Goal: Navigation & Orientation: Find specific page/section

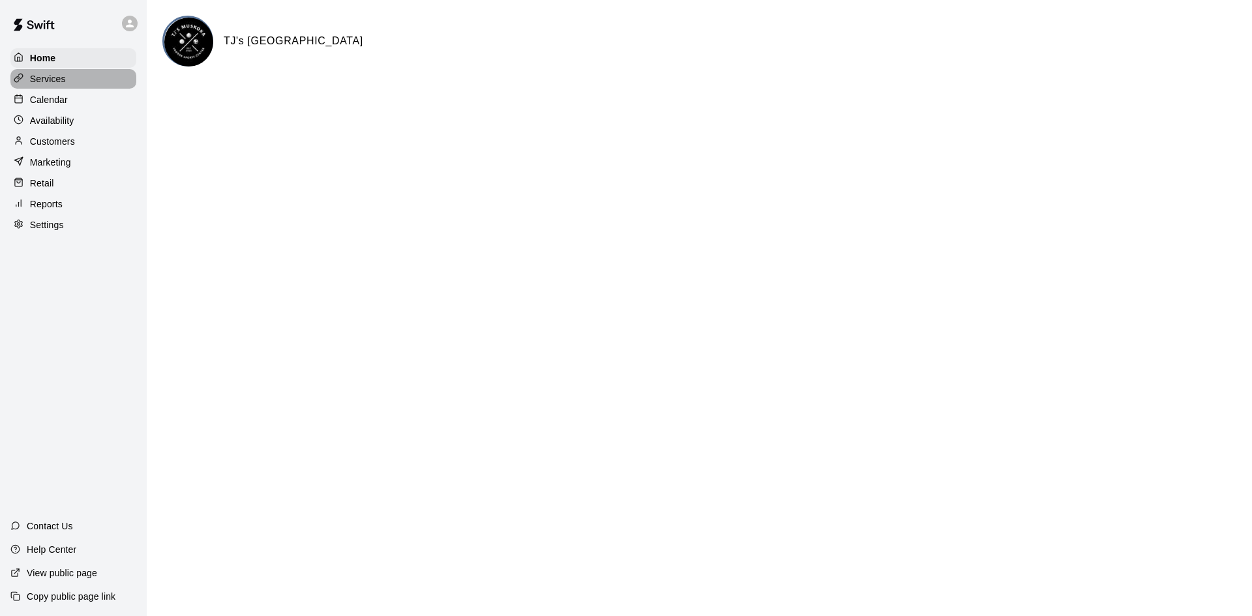
click at [72, 89] on div "Services" at bounding box center [73, 79] width 126 height 20
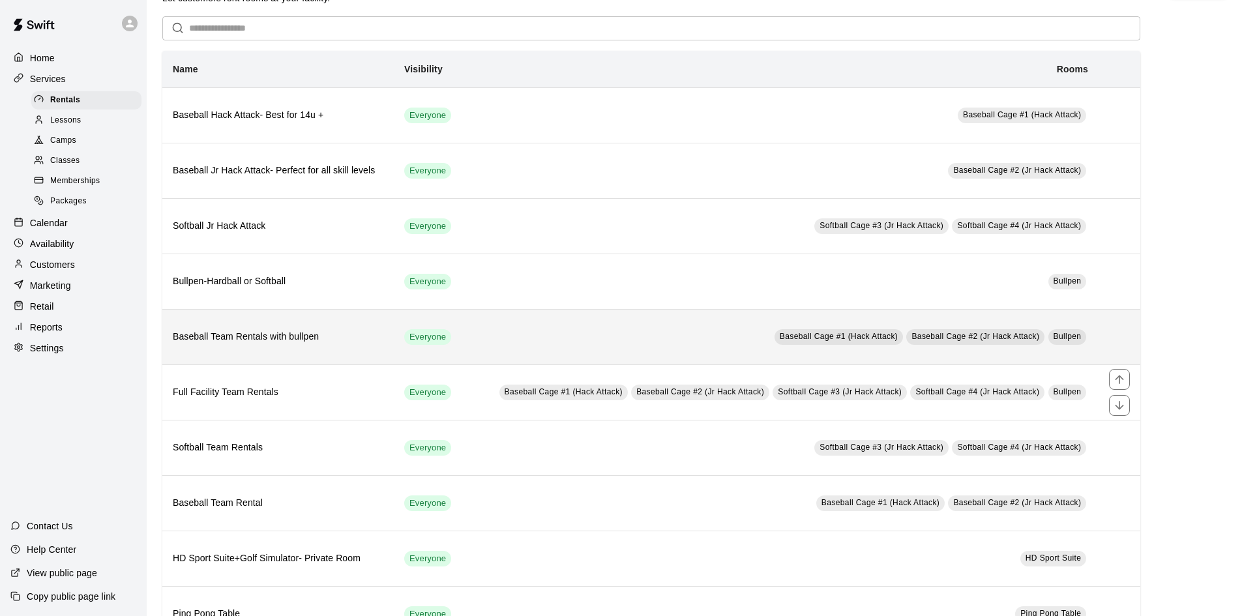
scroll to position [65, 0]
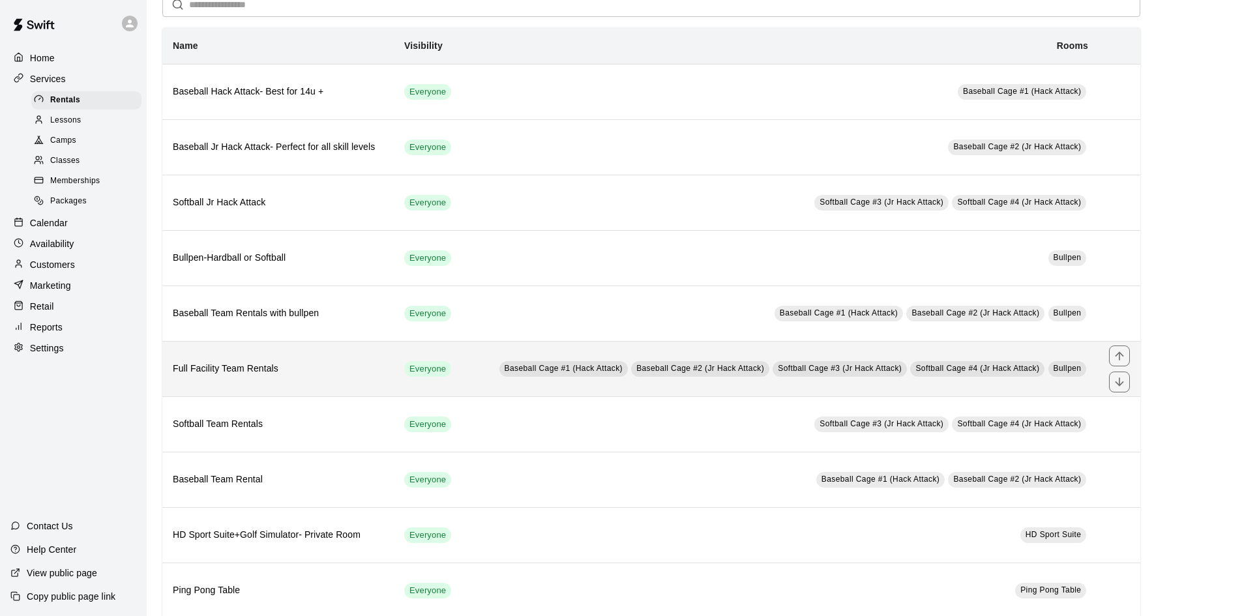
click at [314, 366] on h6 "Full Facility Team Rentals" at bounding box center [278, 369] width 211 height 14
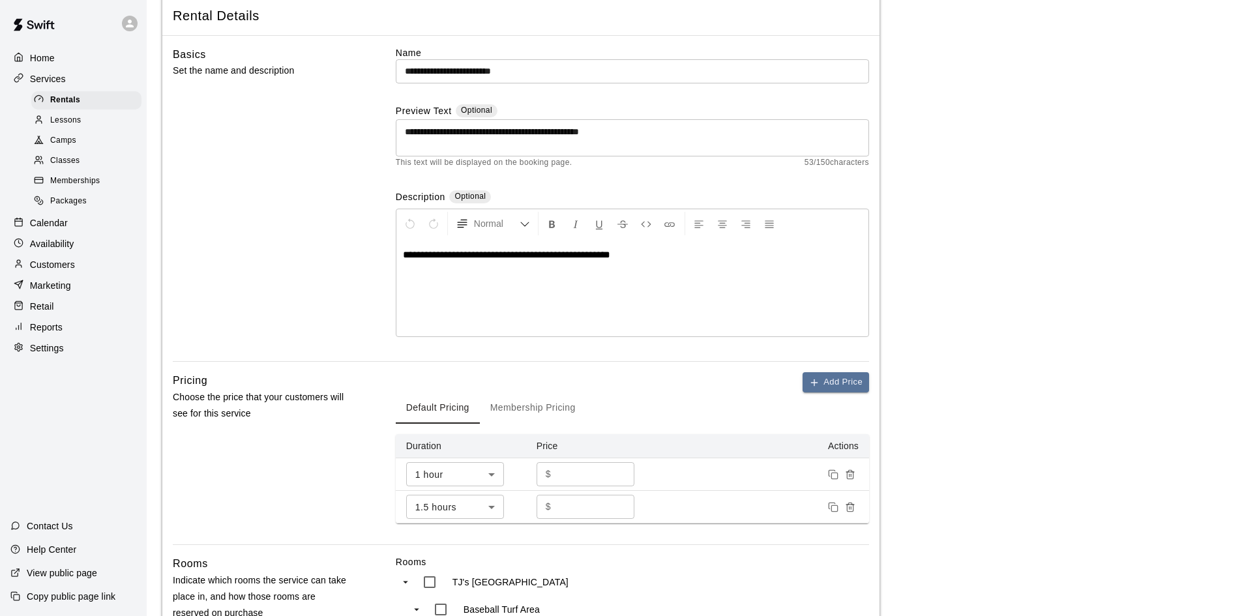
scroll to position [196, 0]
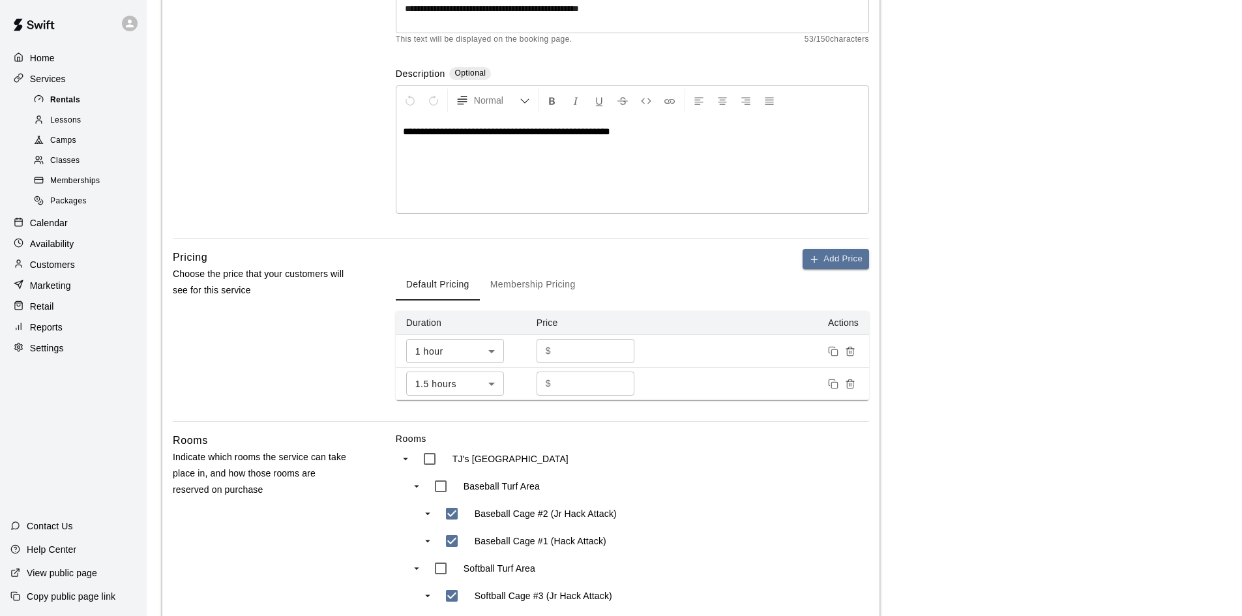
click at [80, 101] on span "Rentals" at bounding box center [65, 100] width 30 height 13
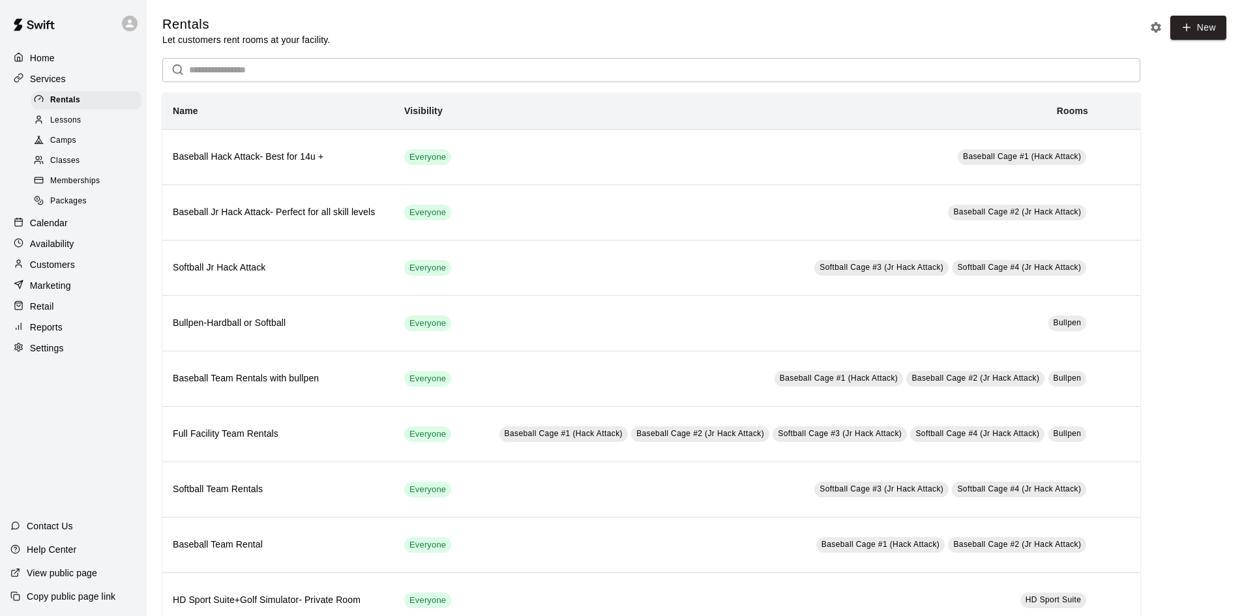
click at [54, 63] on p "Home" at bounding box center [42, 57] width 25 height 13
